Goal: Task Accomplishment & Management: Manage account settings

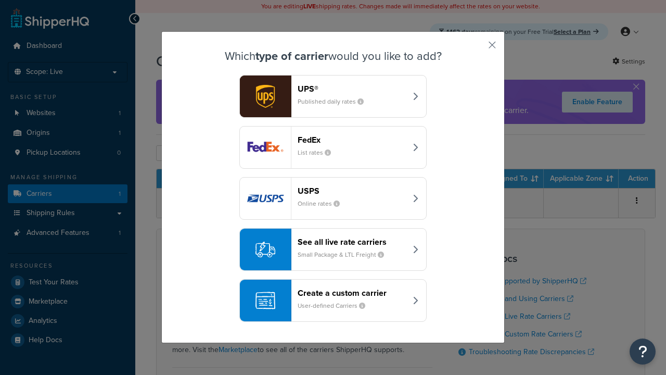
scroll to position [50, 0]
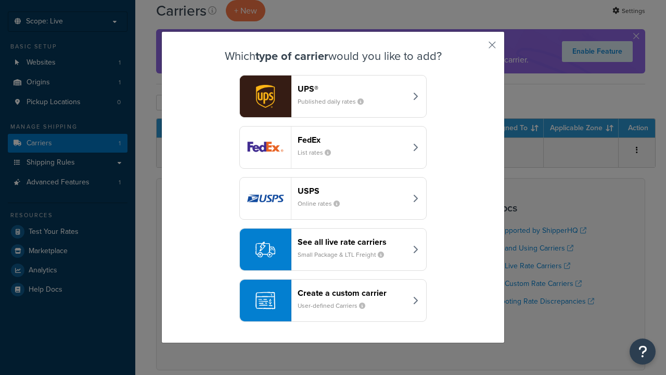
click at [333, 135] on header "FedEx" at bounding box center [352, 140] width 109 height 10
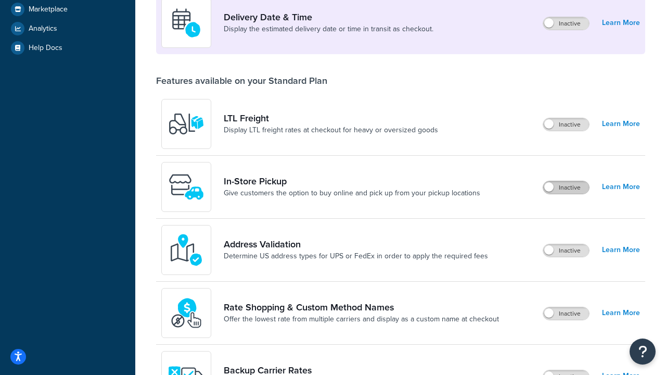
scroll to position [252, 0]
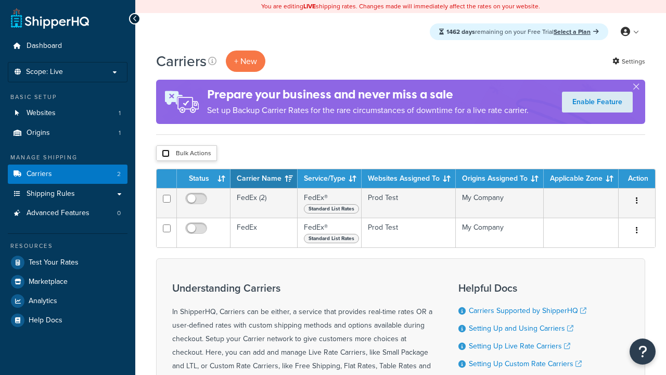
click at [165, 153] on input "checkbox" at bounding box center [166, 153] width 8 height 8
checkbox input "true"
click at [0, 0] on button "Delete" at bounding box center [0, 0] width 0 height 0
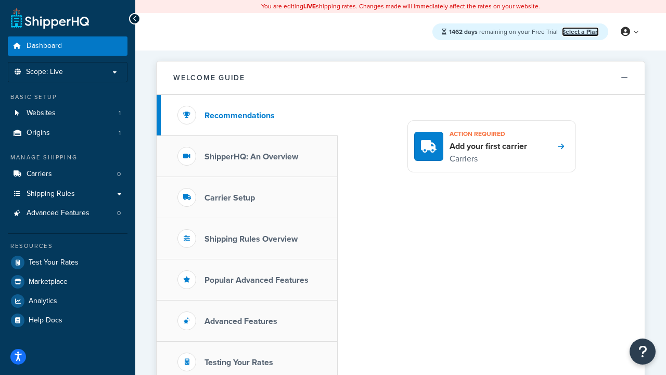
click at [580, 31] on link "Select a Plan" at bounding box center [580, 31] width 37 height 9
